Goal: Check status: Check status

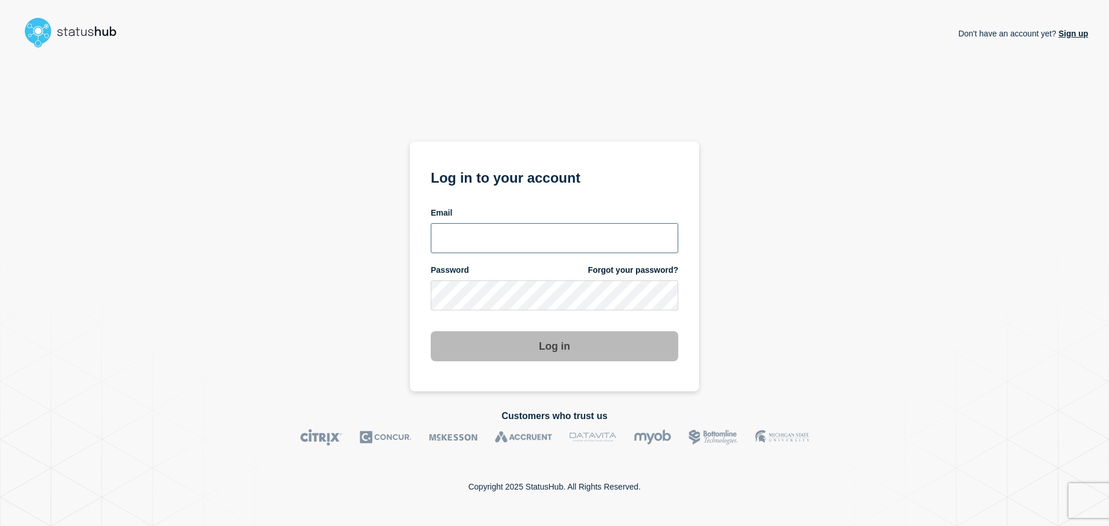
click at [550, 232] on input "email input" at bounding box center [554, 238] width 247 height 30
type input "[EMAIL_ADDRESS][DOMAIN_NAME]"
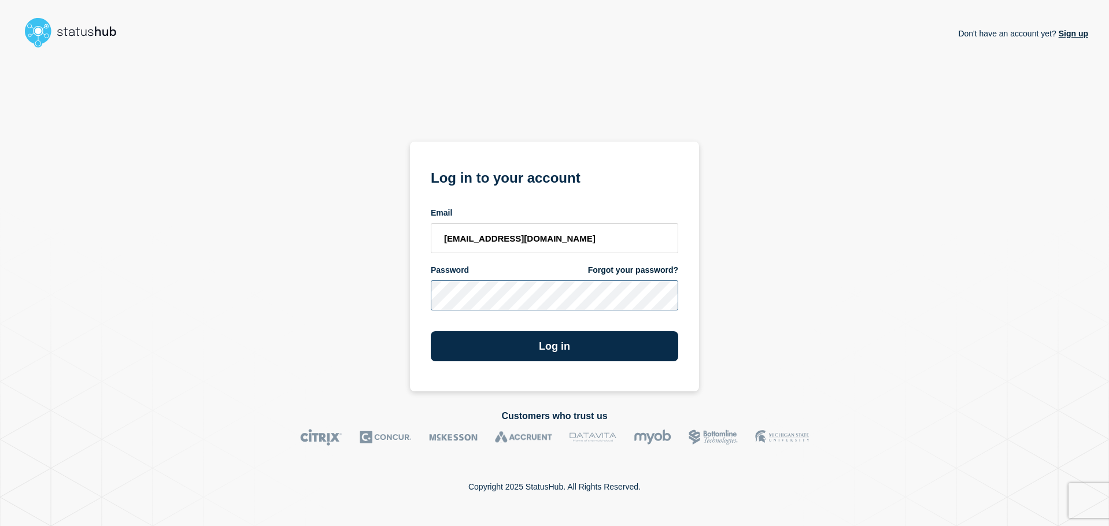
click at [431, 331] on button "Log in" at bounding box center [554, 346] width 247 height 30
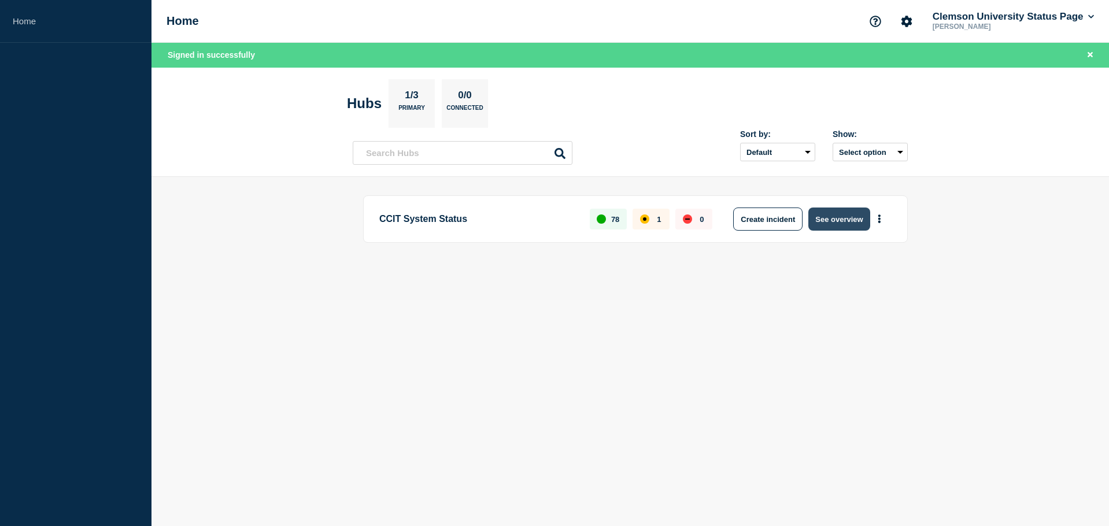
click at [851, 216] on button "See overview" at bounding box center [838, 219] width 61 height 23
